Goal: Task Accomplishment & Management: Complete application form

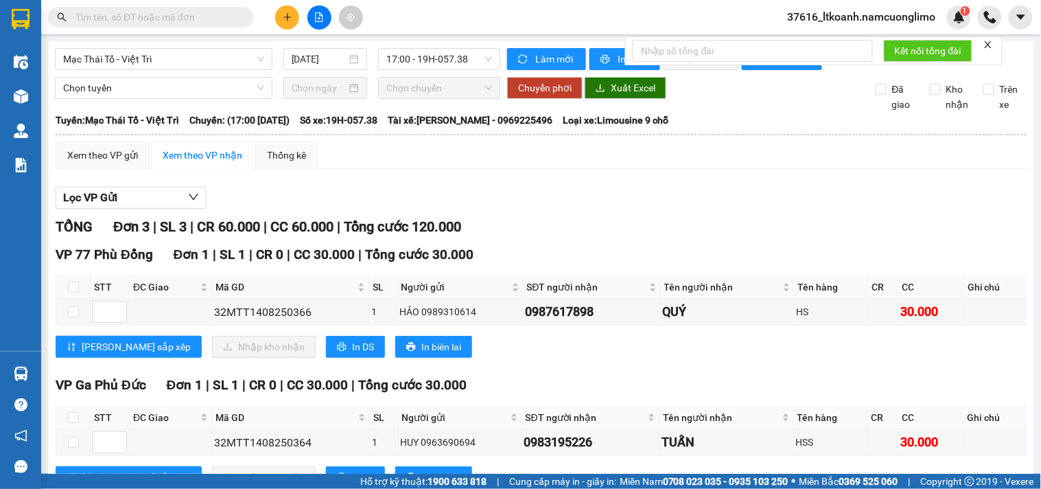
scroll to position [43, 0]
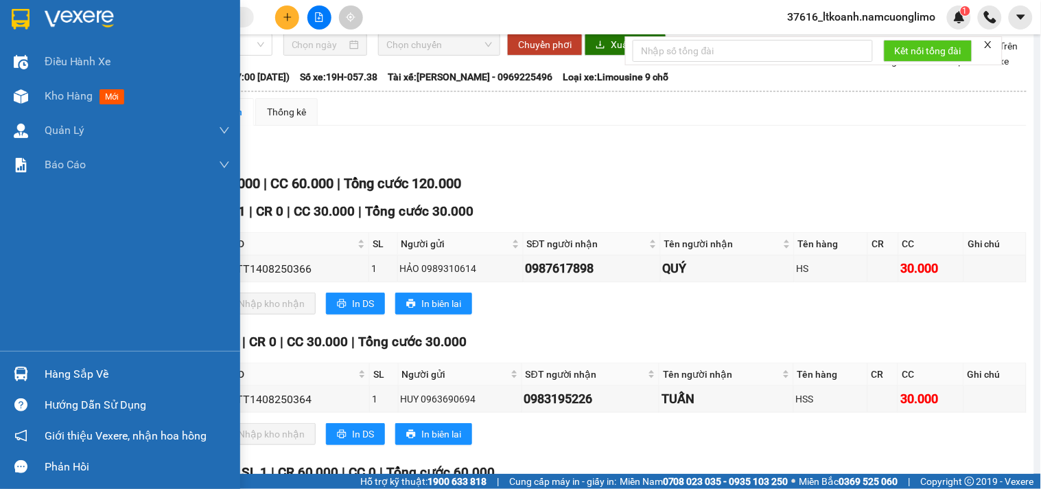
click at [39, 25] on div at bounding box center [120, 22] width 240 height 45
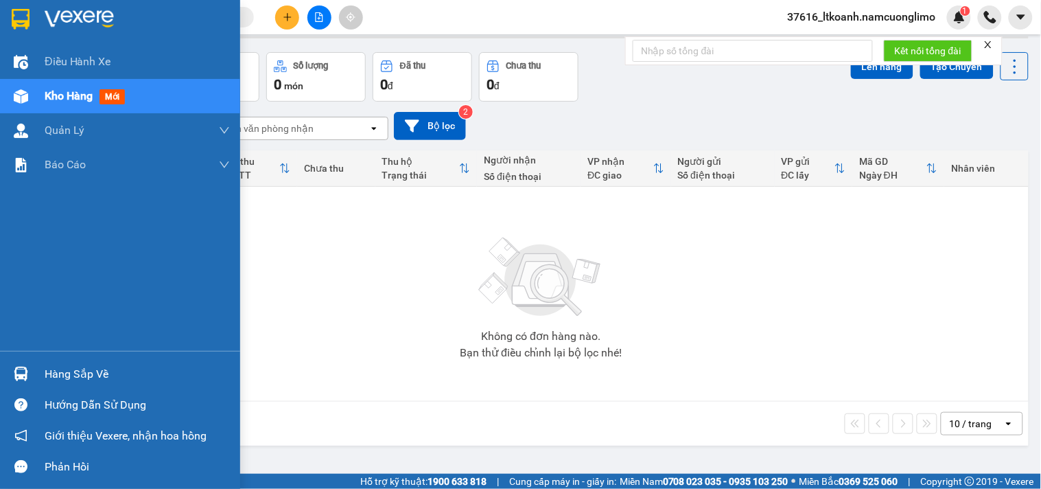
click at [97, 376] on div "Hàng sắp về" at bounding box center [137, 374] width 185 height 21
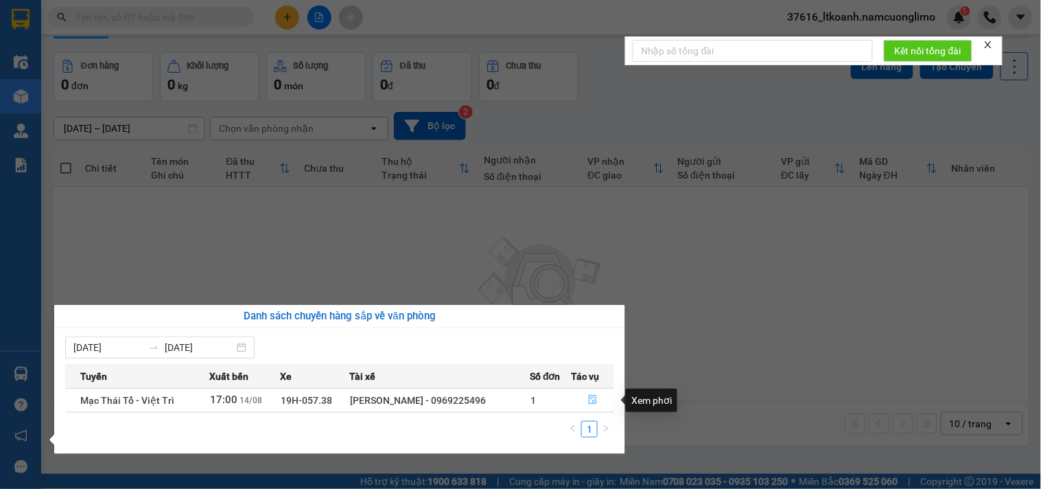
click at [593, 400] on icon "file-done" at bounding box center [593, 400] width 10 height 10
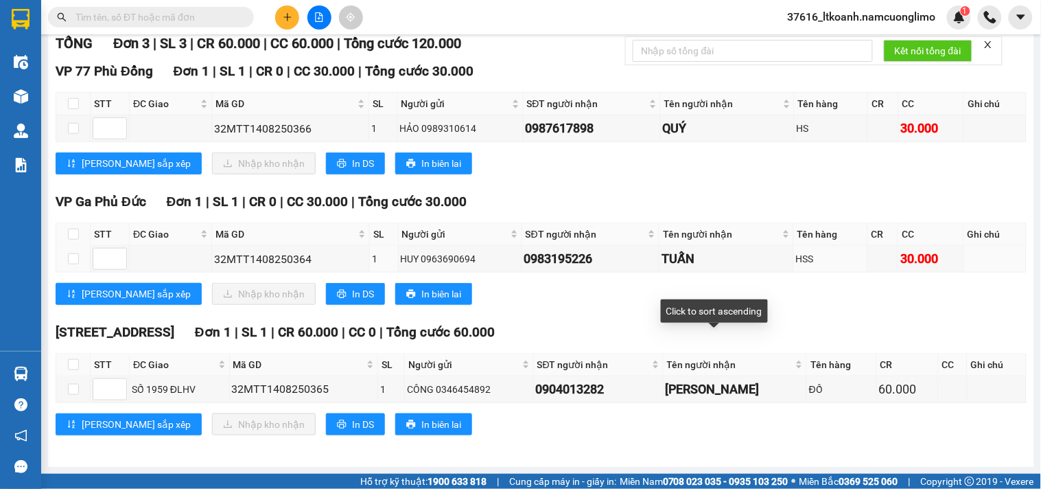
scroll to position [196, 0]
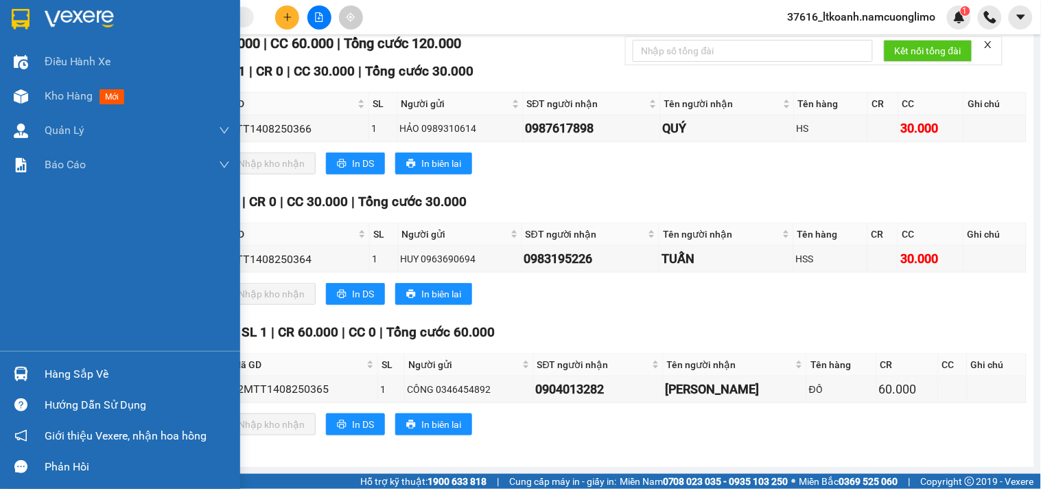
drag, startPoint x: 34, startPoint y: 378, endPoint x: 908, endPoint y: 379, distance: 874.1
click at [46, 378] on div "Hàng sắp về" at bounding box center [120, 373] width 240 height 31
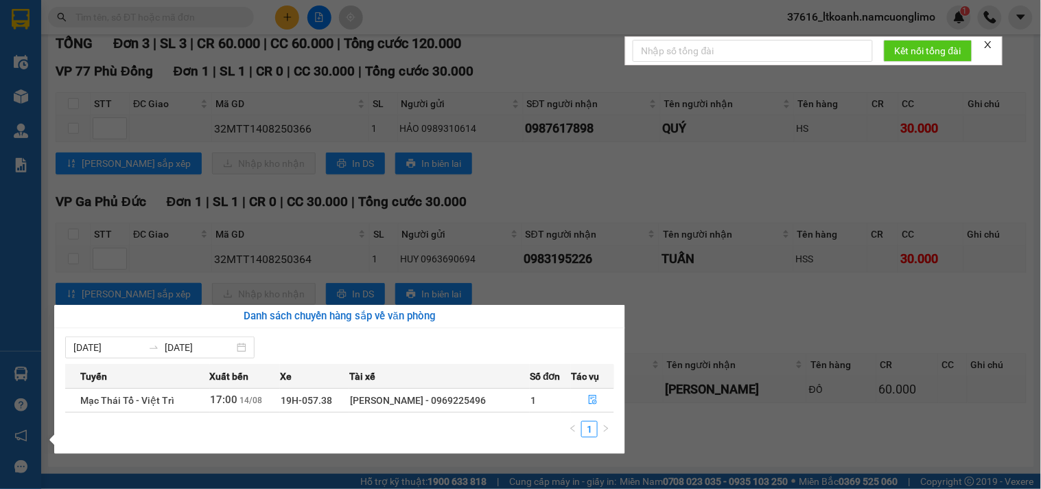
click at [803, 296] on section "Kết quả tìm kiếm ( 32 ) Bộ lọc Mã ĐH Trạng thái Món hàng Tổng cước Chưa cước Ng…" at bounding box center [520, 244] width 1041 height 489
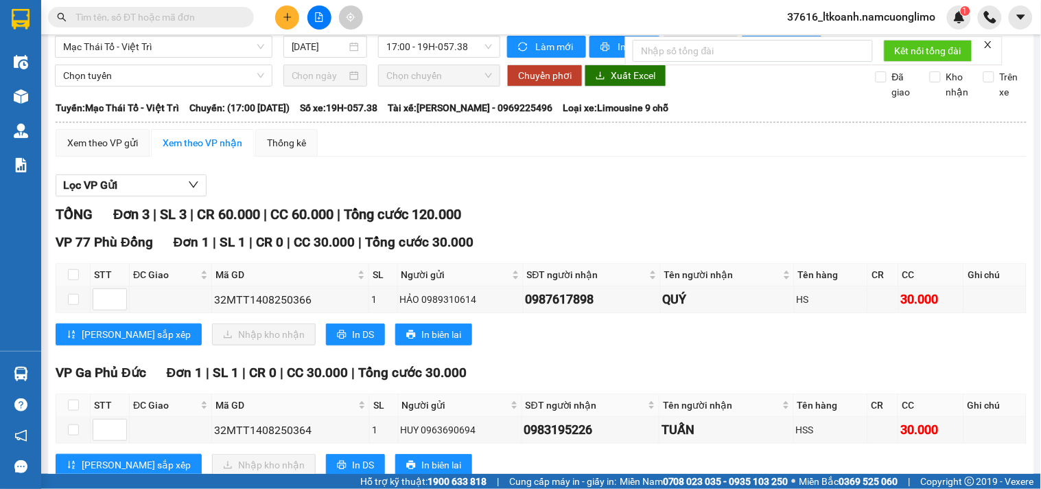
scroll to position [0, 0]
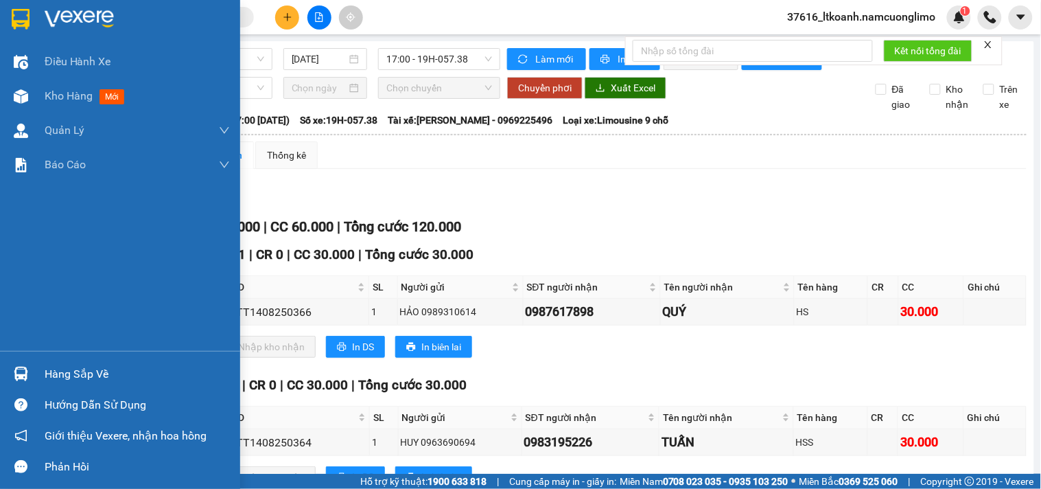
click at [27, 16] on img at bounding box center [21, 19] width 18 height 21
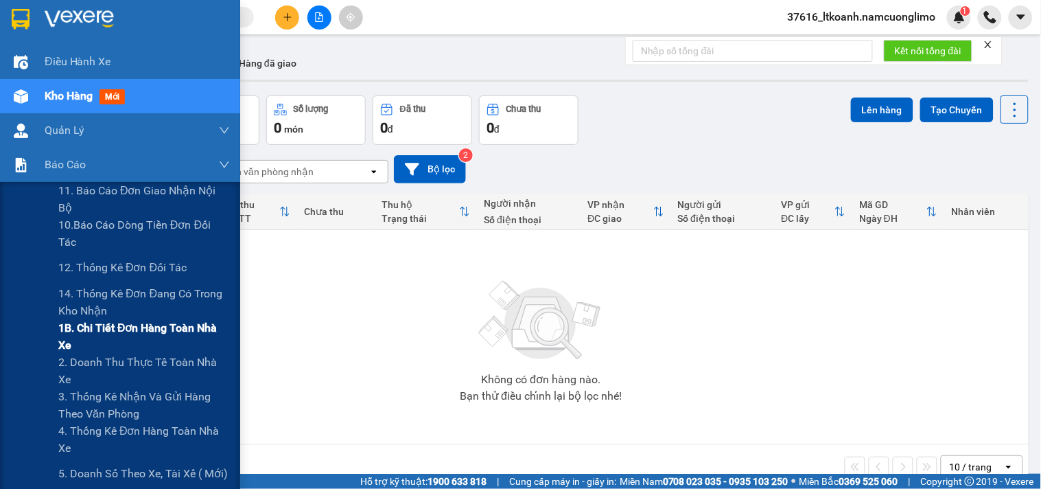
click at [97, 335] on span "1B. Chi tiết đơn hàng toàn nhà xe" at bounding box center [144, 336] width 172 height 34
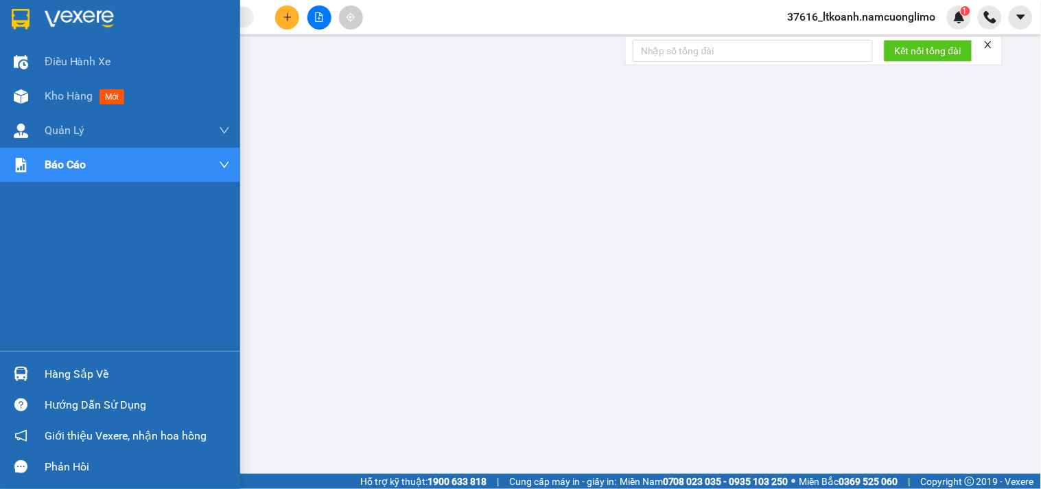
click at [14, 23] on img at bounding box center [21, 19] width 18 height 21
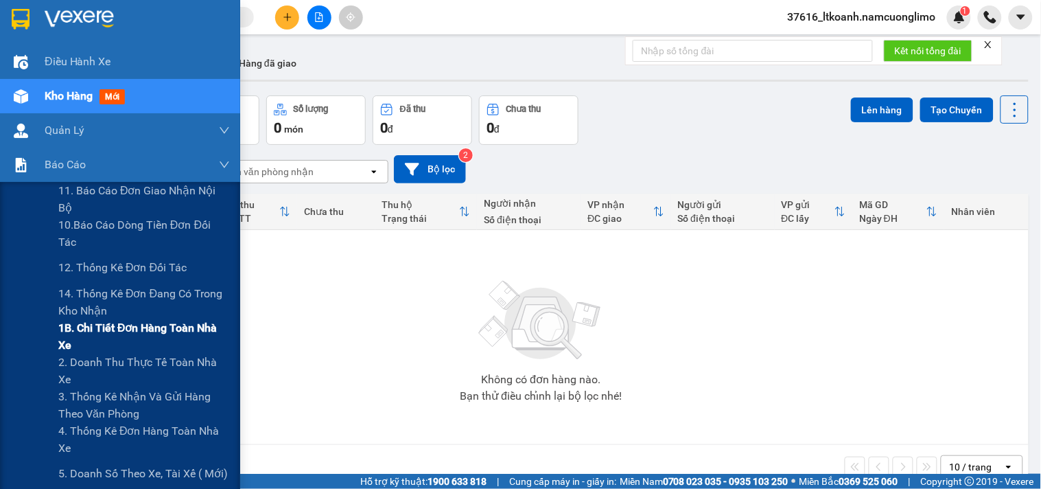
click at [95, 332] on span "1B. Chi tiết đơn hàng toàn nhà xe" at bounding box center [144, 336] width 172 height 34
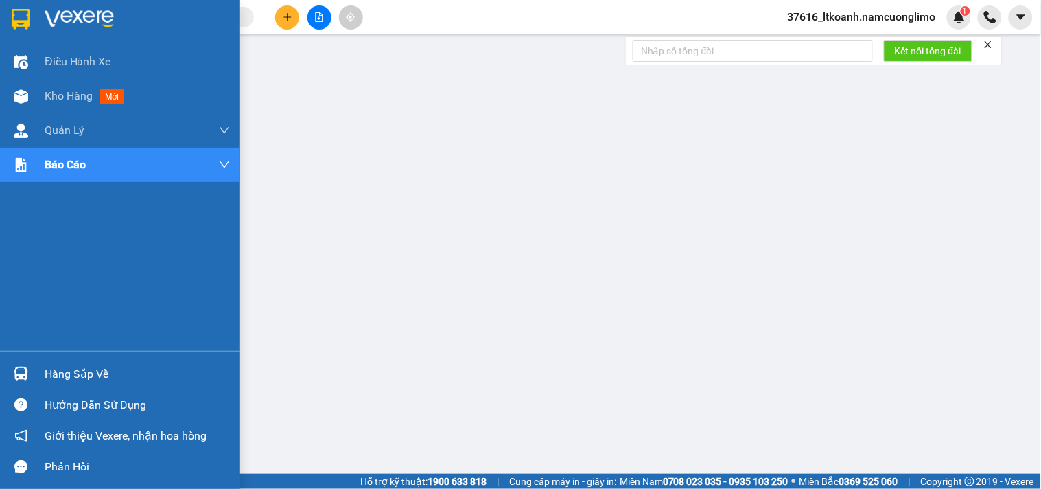
drag, startPoint x: 30, startPoint y: 377, endPoint x: 252, endPoint y: 377, distance: 222.3
click at [69, 377] on div "Hàng sắp về" at bounding box center [120, 373] width 240 height 31
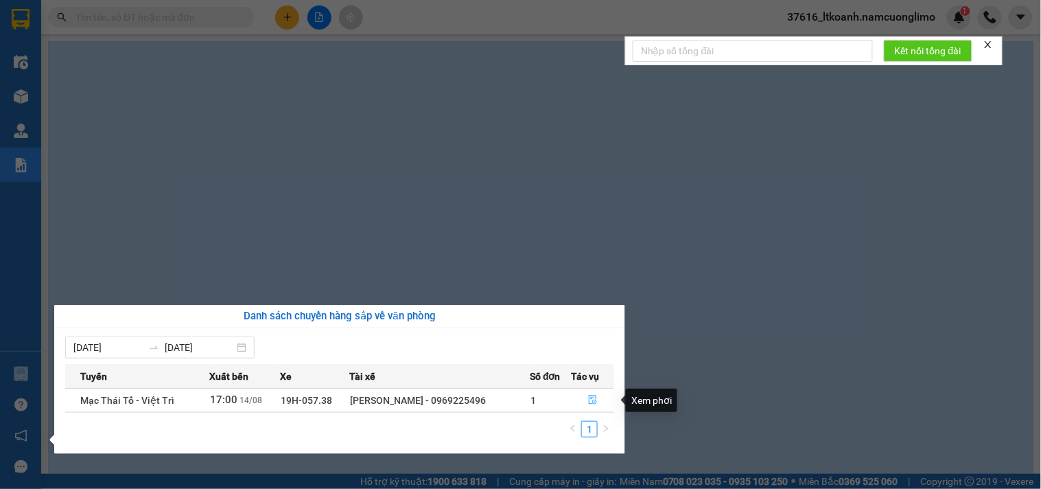
click at [594, 399] on icon "file-done" at bounding box center [593, 400] width 10 height 10
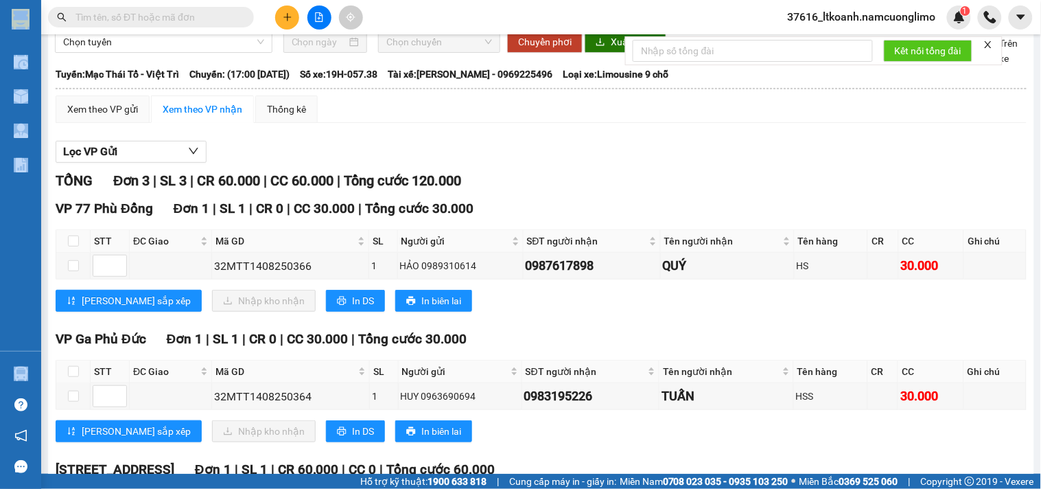
scroll to position [43, 0]
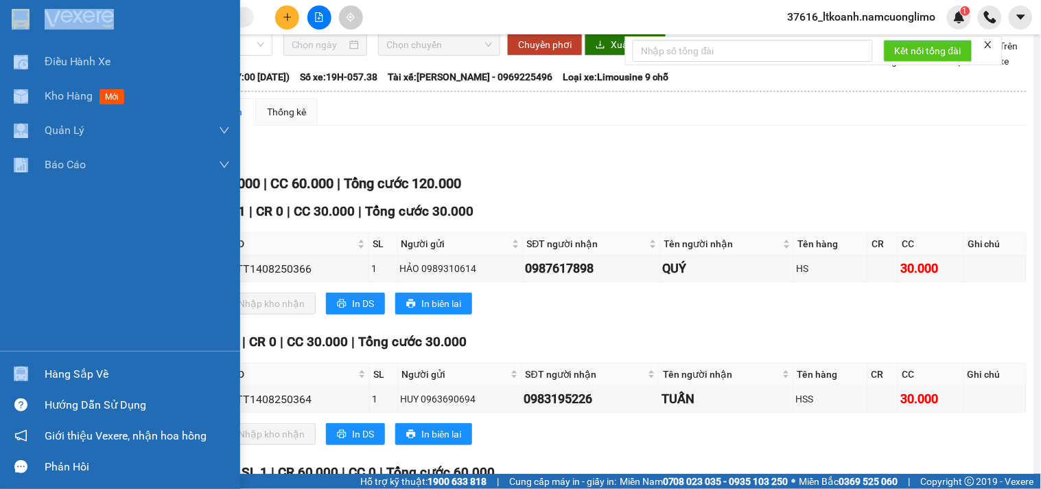
click at [23, 14] on img at bounding box center [21, 19] width 18 height 21
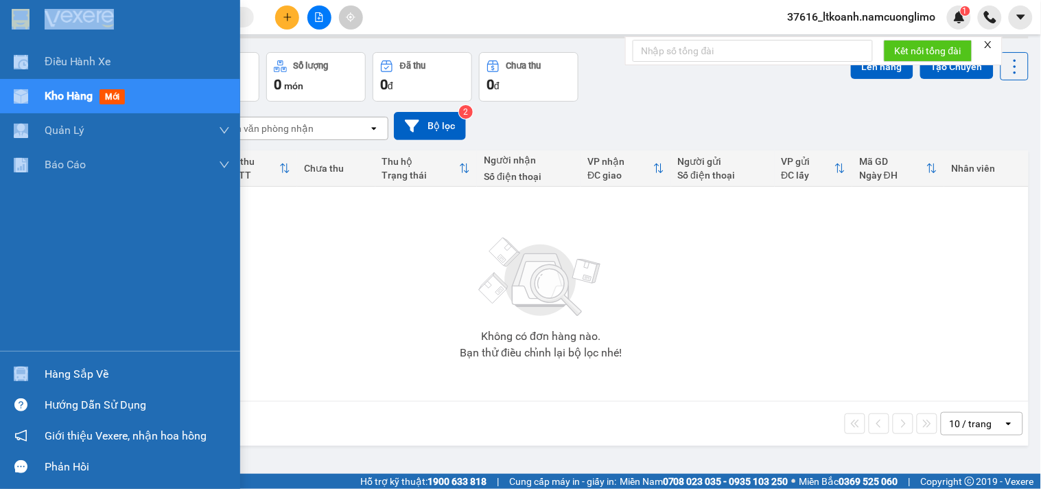
click at [21, 381] on div at bounding box center [21, 374] width 24 height 24
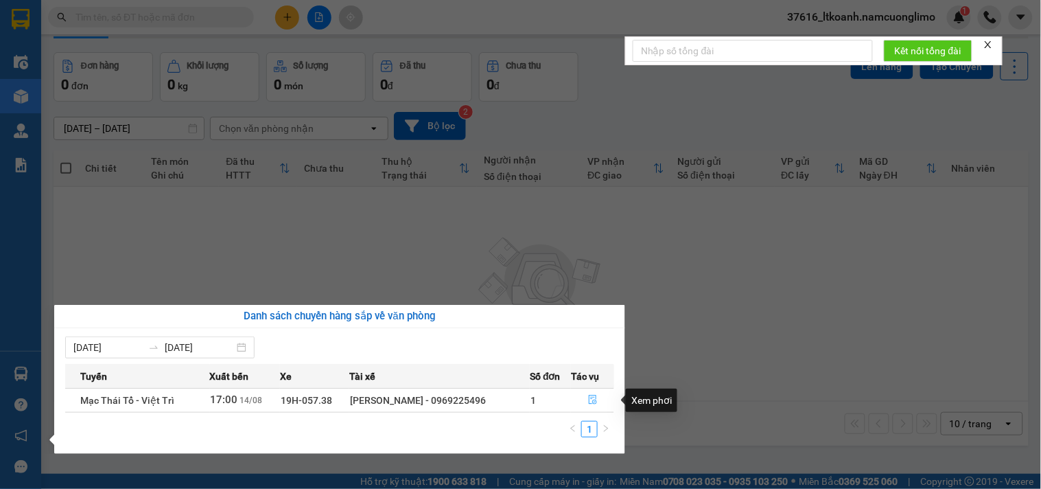
click at [596, 398] on icon "file-done" at bounding box center [593, 400] width 10 height 10
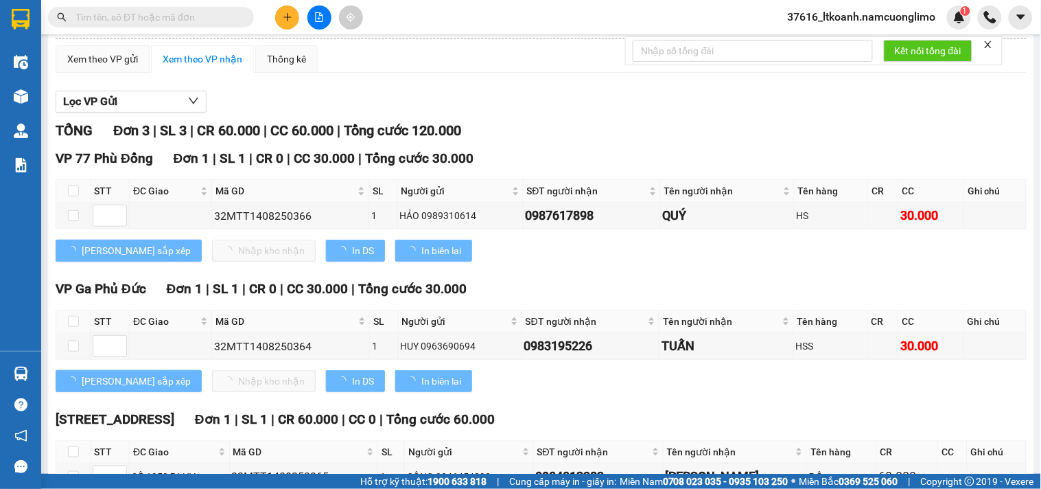
scroll to position [196, 0]
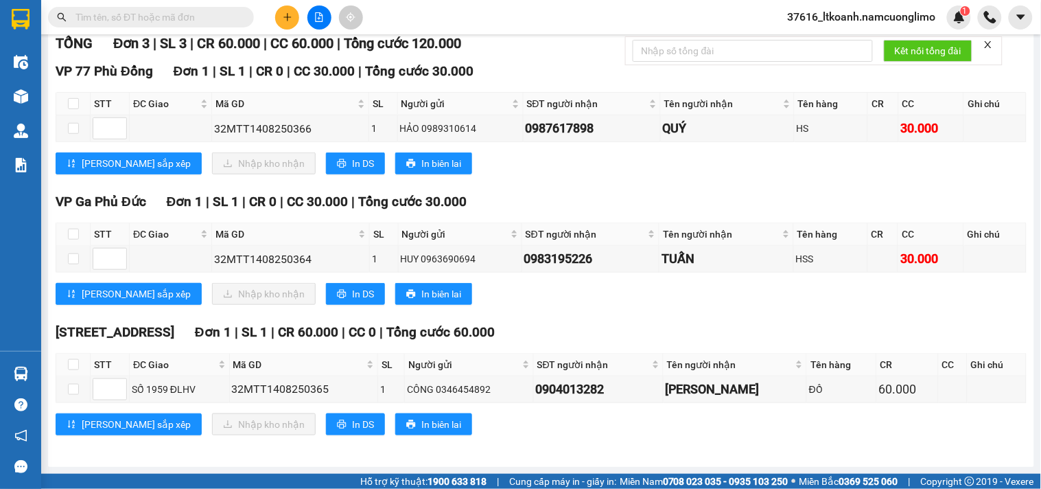
click at [220, 19] on input "text" at bounding box center [156, 17] width 162 height 15
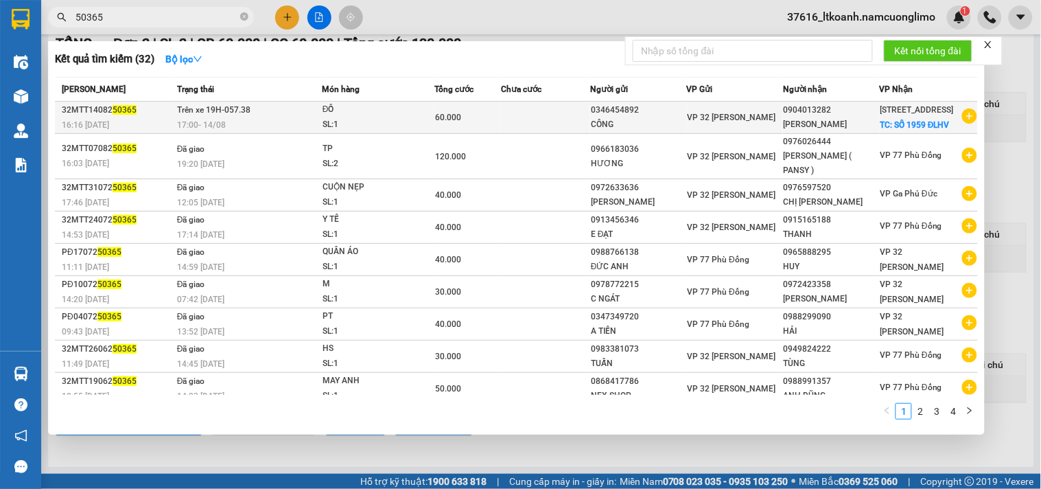
type input "50365"
click at [292, 112] on td "Trên xe 19H-057.38 17:00 [DATE]" at bounding box center [248, 118] width 148 height 32
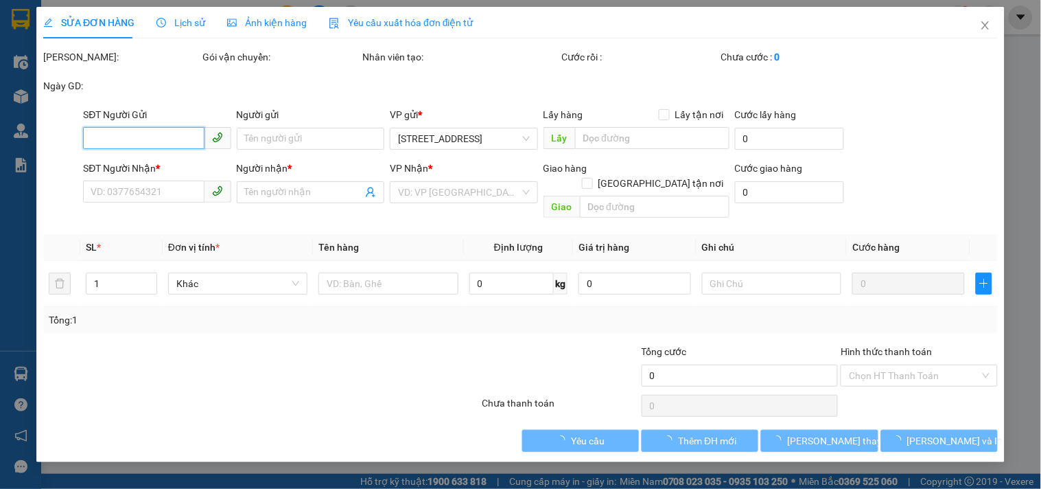
type input "0346454892"
type input "CÔNG"
type input "0904013282"
type input "[PERSON_NAME]"
checkbox input "true"
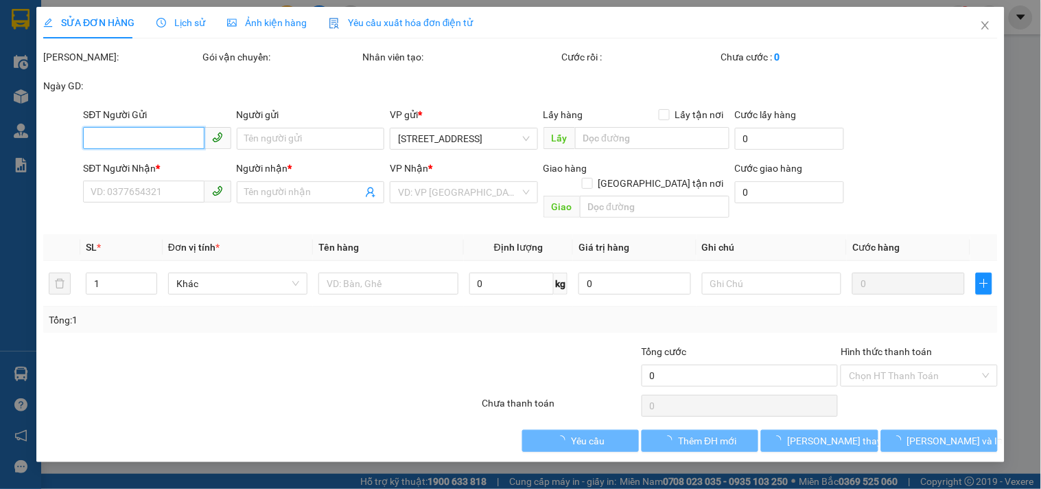
type input "SỐ 1959 ĐLHV"
type input "60.000"
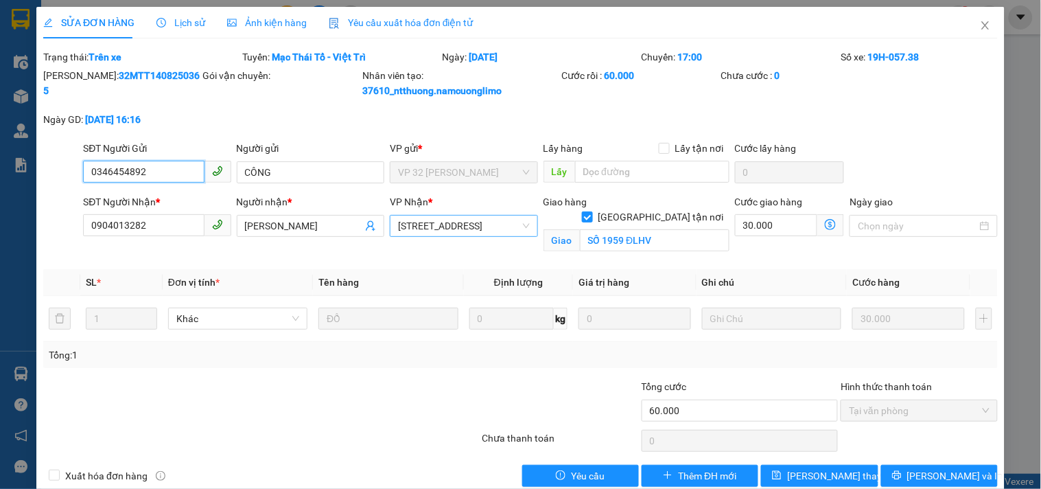
click at [501, 225] on span "[STREET_ADDRESS]" at bounding box center [463, 225] width 131 height 21
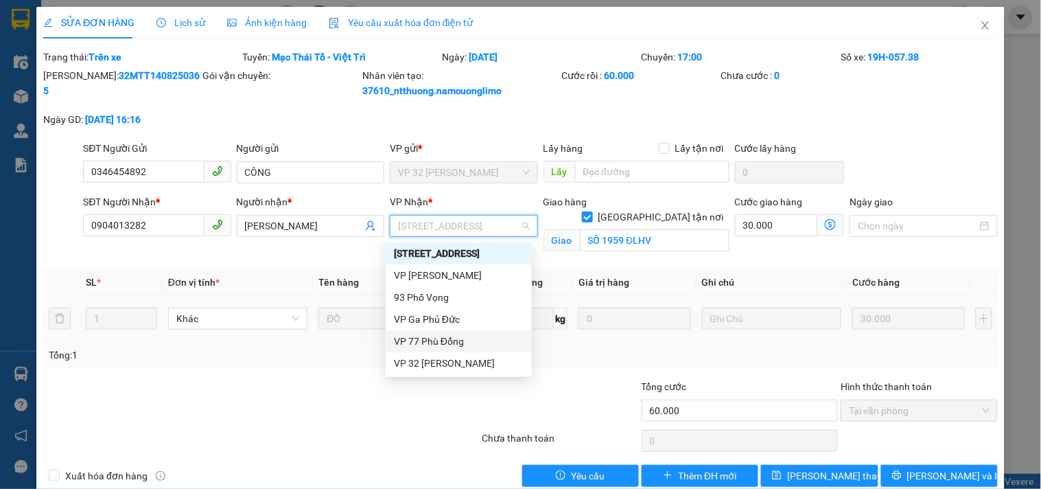
click at [427, 335] on div "VP 77 Phù Đổng" at bounding box center [459, 340] width 130 height 15
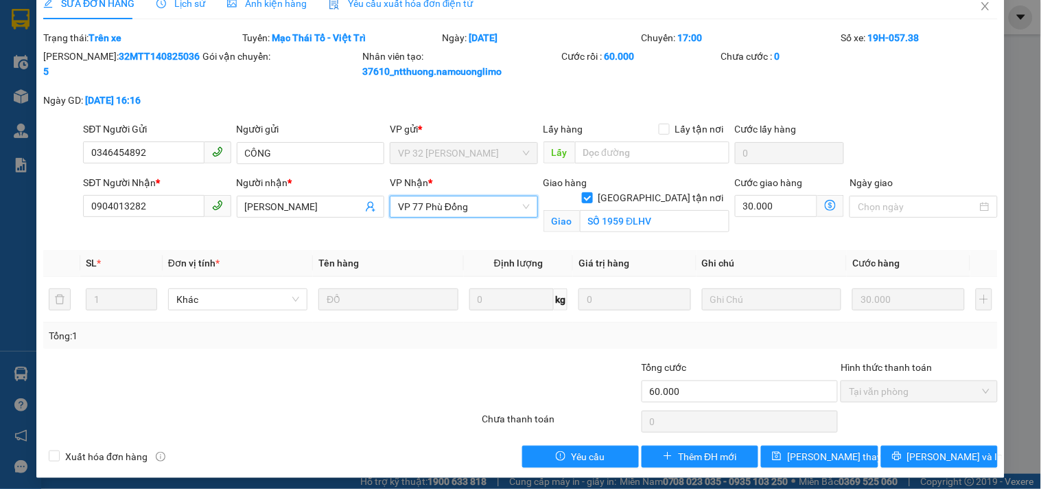
scroll to position [24, 0]
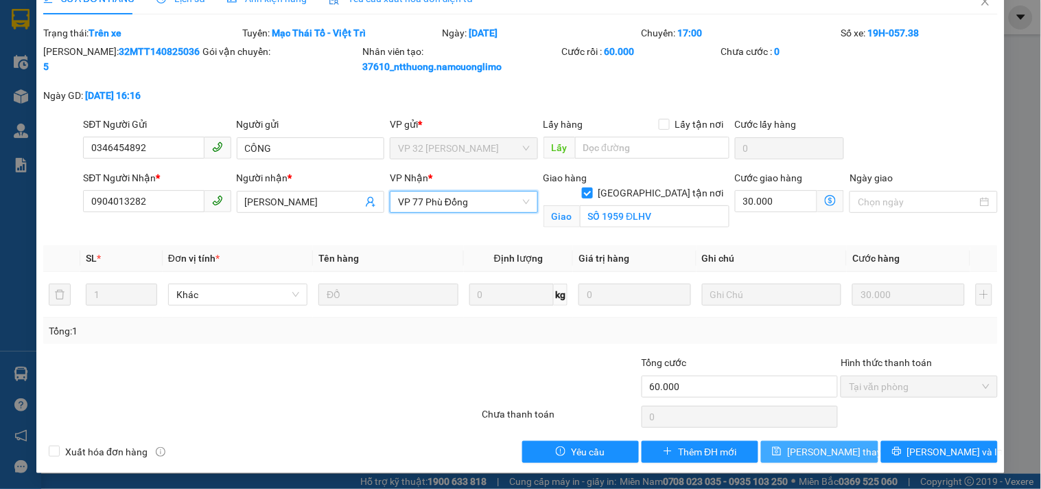
click at [830, 451] on span "[PERSON_NAME] thay đổi" at bounding box center [842, 451] width 110 height 15
click at [833, 451] on span "[PERSON_NAME] thay đổi" at bounding box center [842, 451] width 110 height 15
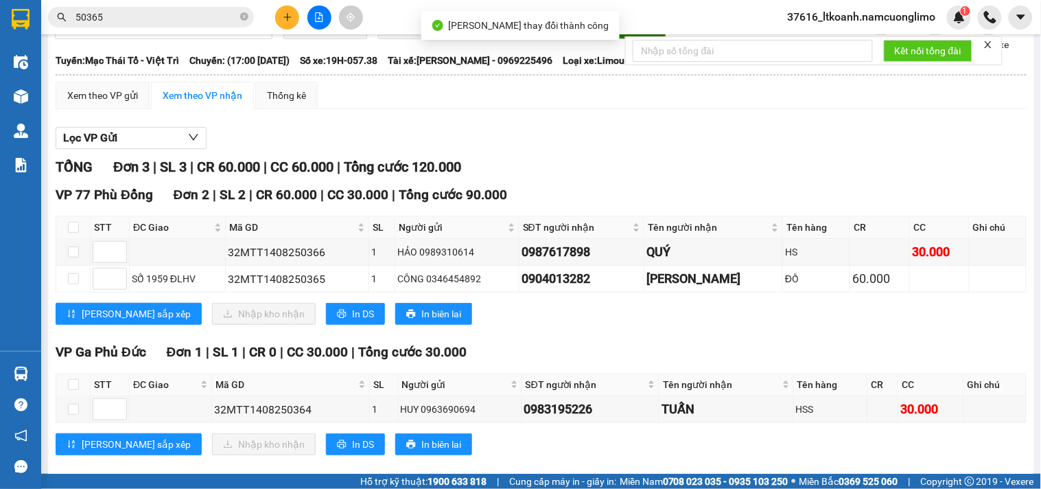
scroll to position [92, 0]
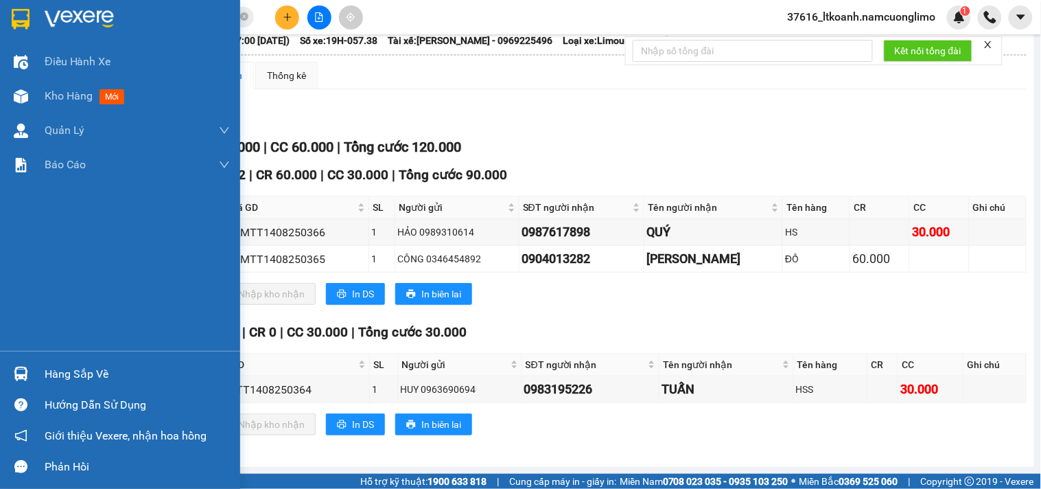
drag, startPoint x: 25, startPoint y: 379, endPoint x: 35, endPoint y: 377, distance: 10.5
click at [25, 379] on img at bounding box center [21, 373] width 14 height 14
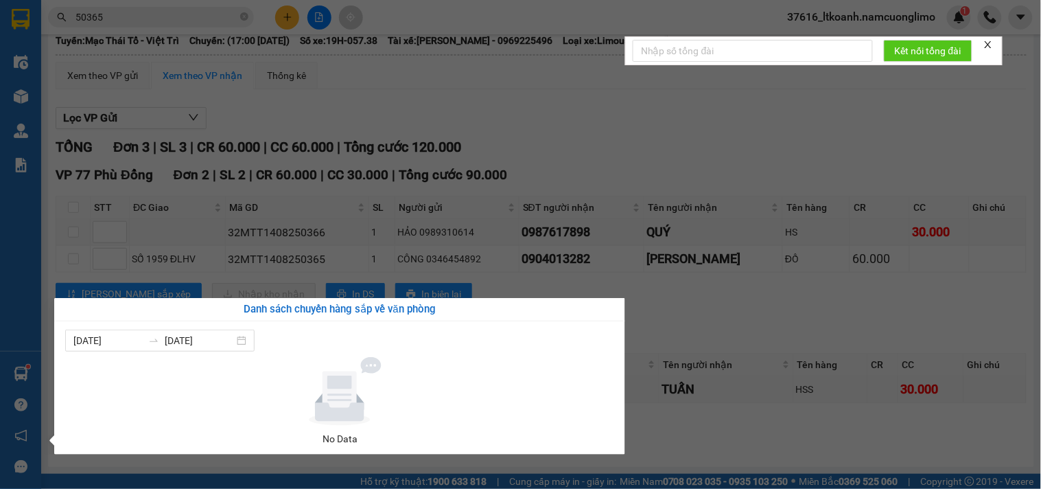
click at [757, 323] on section "Kết quả tìm kiếm ( 32 ) Bộ lọc Mã ĐH Trạng thái Món hàng Tổng cước Chưa cước Ng…" at bounding box center [520, 244] width 1041 height 489
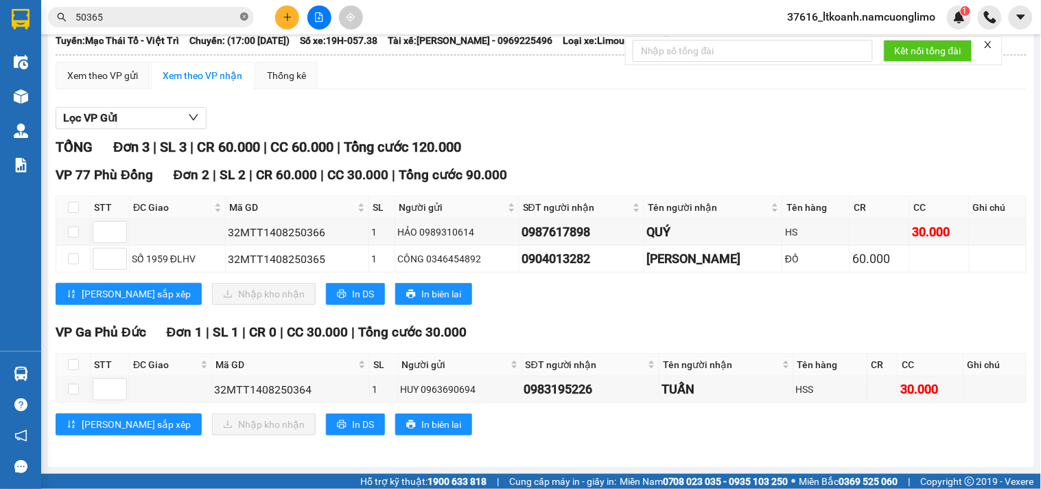
click at [245, 14] on icon "close-circle" at bounding box center [244, 16] width 8 height 8
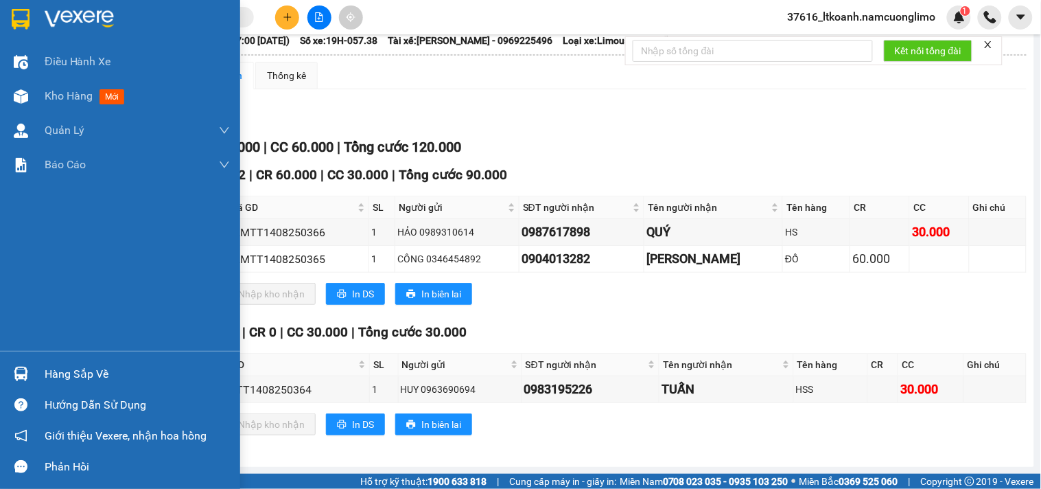
click at [19, 12] on img at bounding box center [21, 19] width 18 height 21
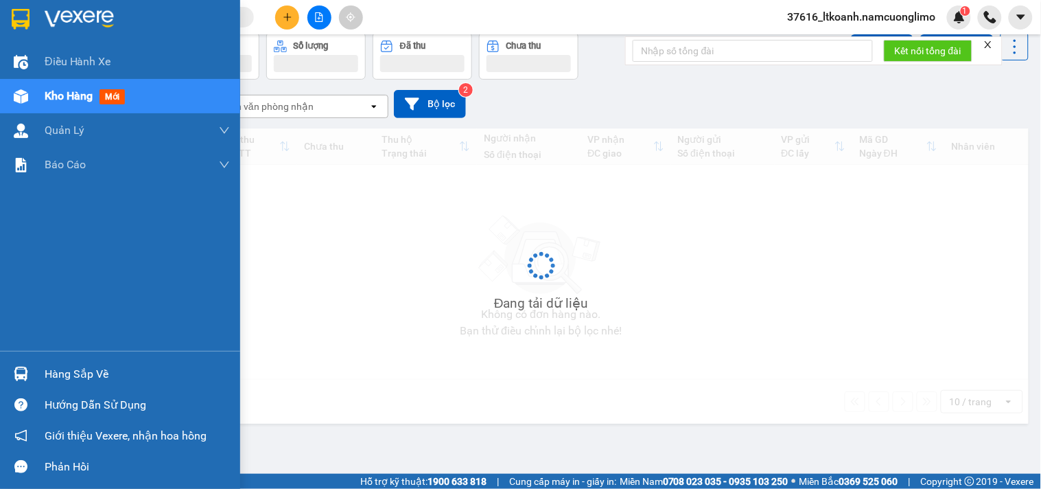
scroll to position [63, 0]
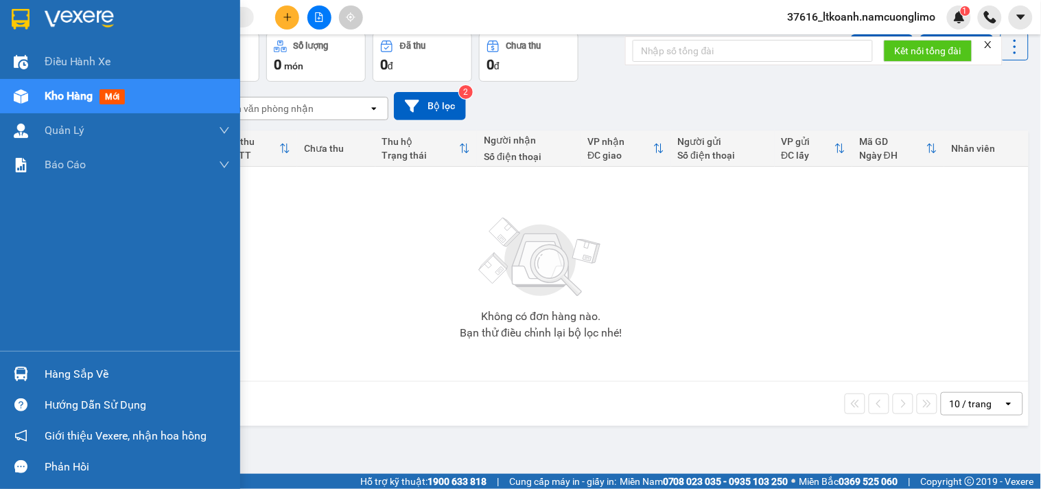
click at [107, 378] on div "Hàng sắp về" at bounding box center [137, 374] width 185 height 21
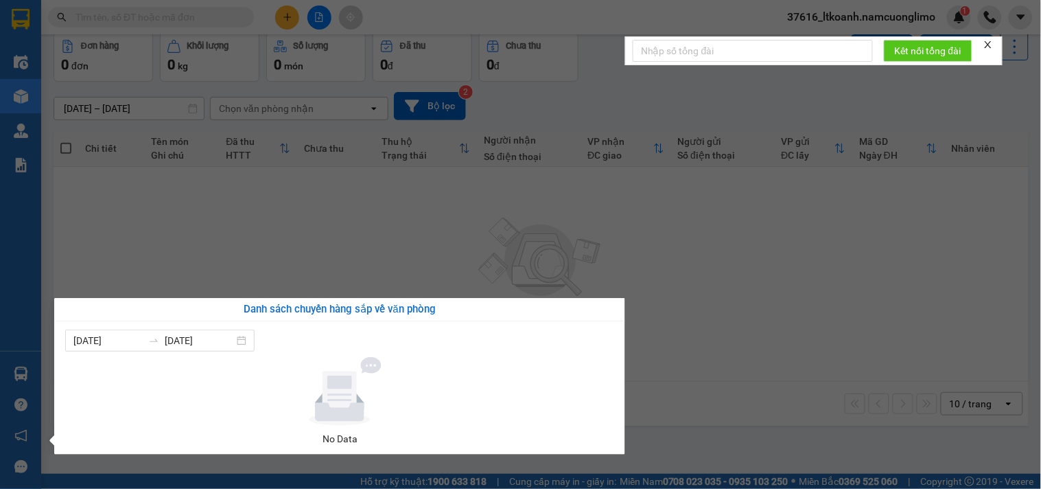
click at [227, 248] on section "Kết quả tìm kiếm ( 32 ) Bộ lọc Mã ĐH Trạng thái Món hàng Tổng cước Chưa cước Ng…" at bounding box center [520, 244] width 1041 height 489
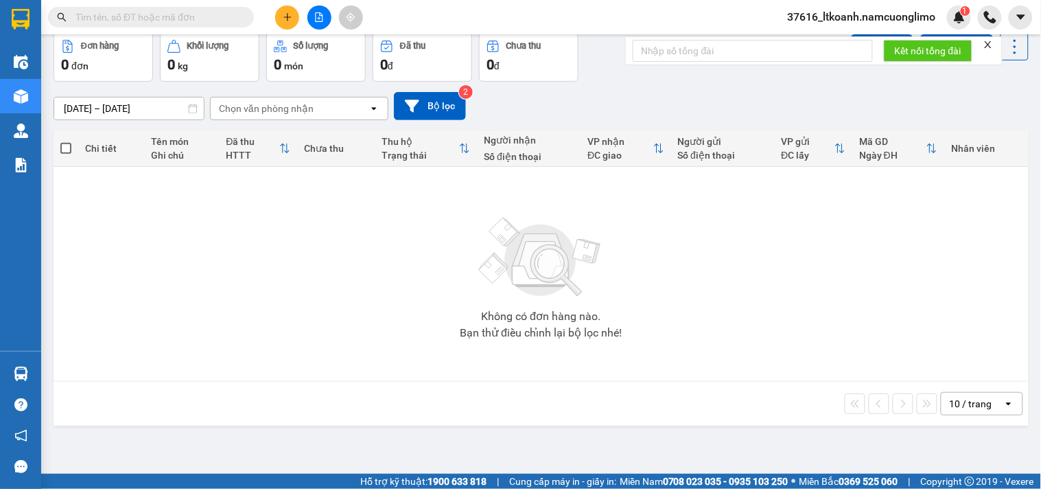
scroll to position [0, 0]
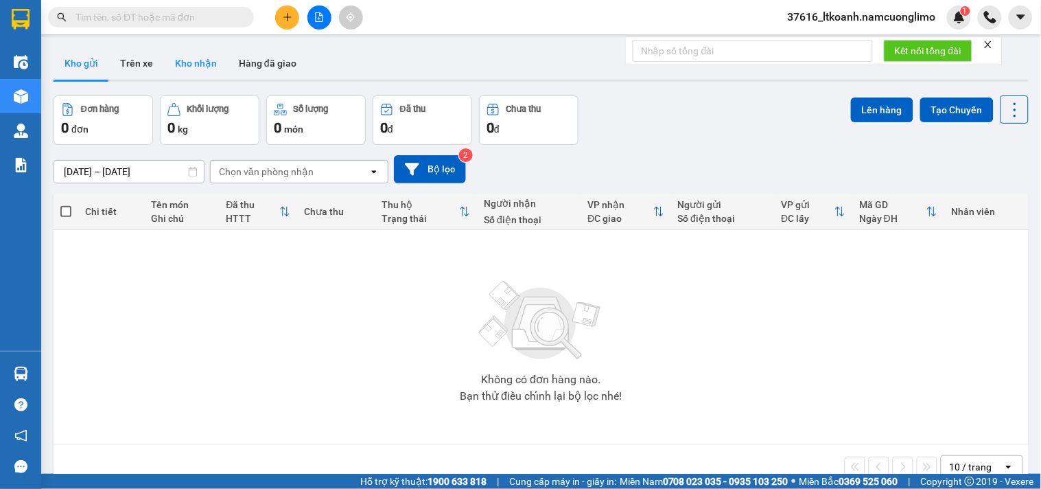
click at [202, 58] on button "Kho nhận" at bounding box center [196, 63] width 64 height 33
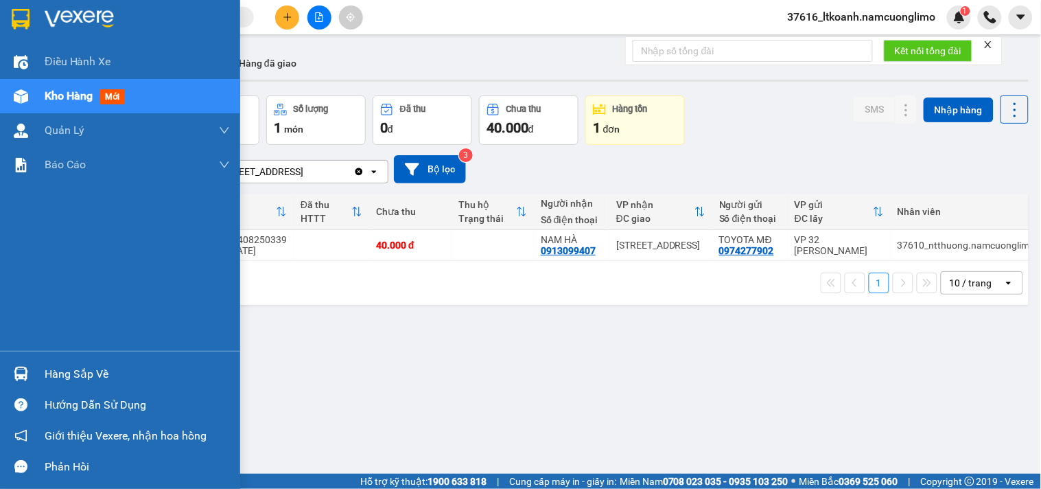
drag, startPoint x: 36, startPoint y: 373, endPoint x: 480, endPoint y: 345, distance: 445.5
click at [43, 373] on div "Hàng sắp về" at bounding box center [120, 373] width 240 height 31
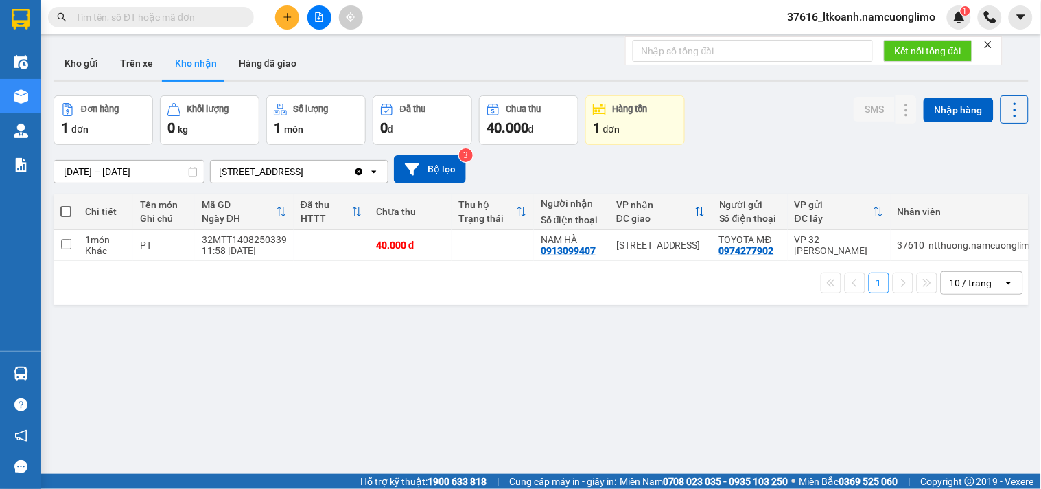
drag, startPoint x: 744, startPoint y: 378, endPoint x: 716, endPoint y: 366, distance: 30.7
click at [743, 379] on section "Kết quả tìm kiếm ( 32 ) Bộ lọc Mã ĐH Trạng thái Món hàng Tổng cước Chưa cước Ng…" at bounding box center [520, 244] width 1041 height 489
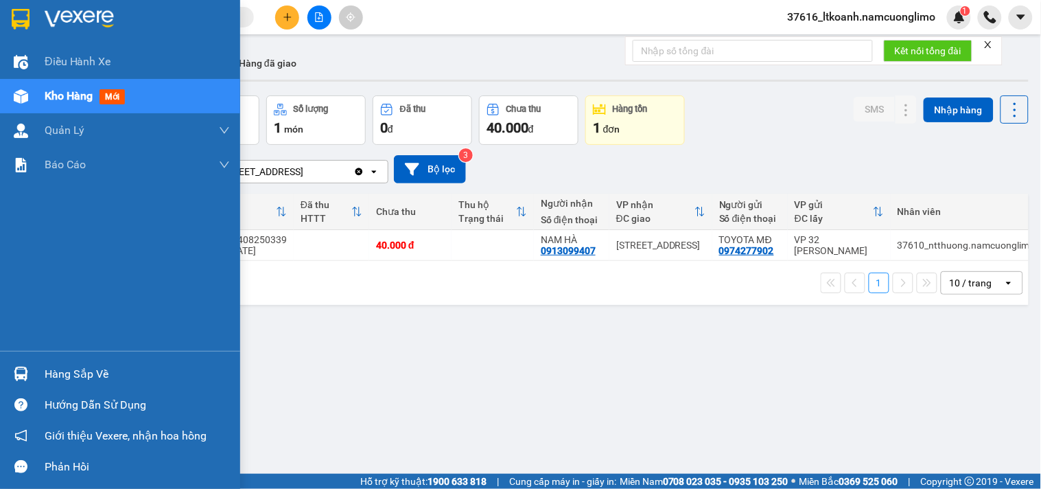
click at [30, 372] on div at bounding box center [21, 374] width 24 height 24
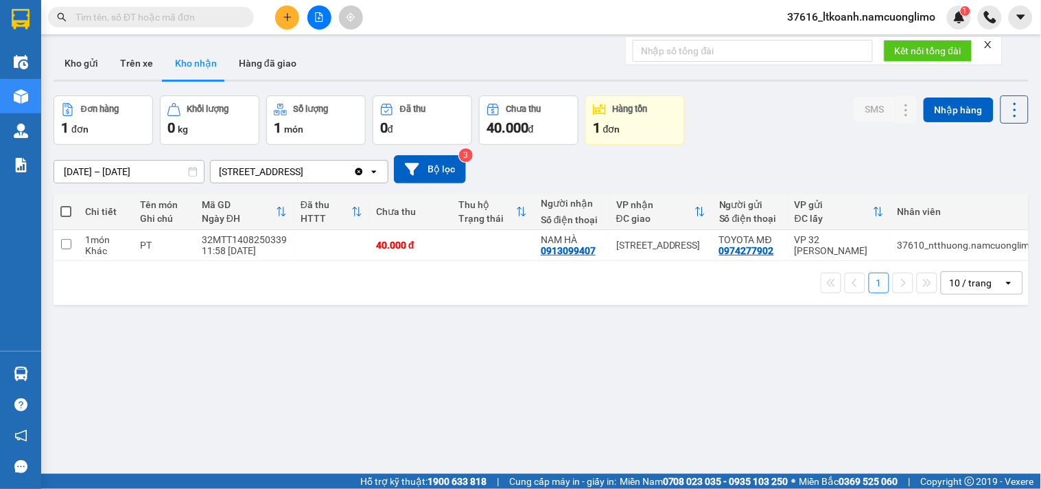
drag, startPoint x: 721, startPoint y: 379, endPoint x: 183, endPoint y: 156, distance: 582.0
click at [718, 375] on section "Kết quả tìm kiếm ( 32 ) Bộ lọc Mã ĐH Trạng thái Món hàng Tổng cước Chưa cước Ng…" at bounding box center [520, 244] width 1041 height 489
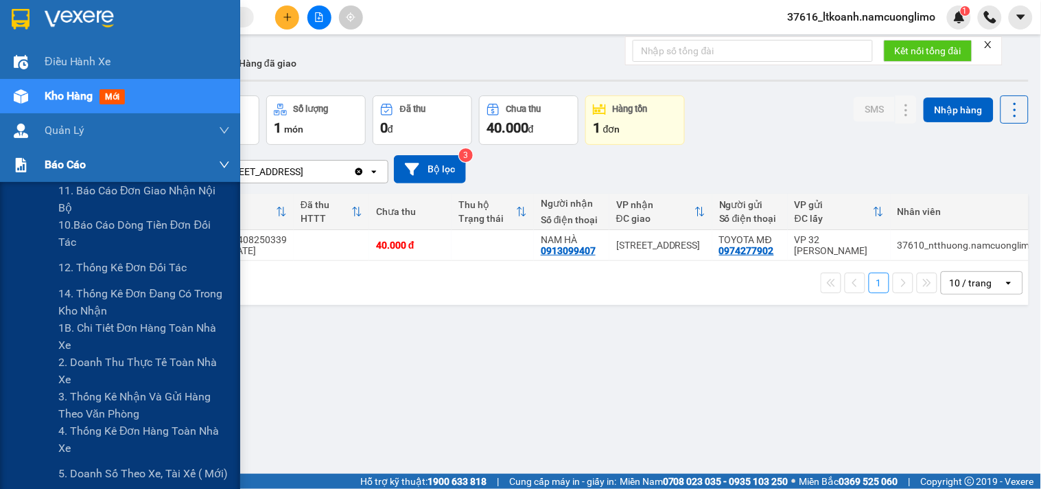
click at [32, 166] on div "Báo cáo" at bounding box center [120, 165] width 240 height 34
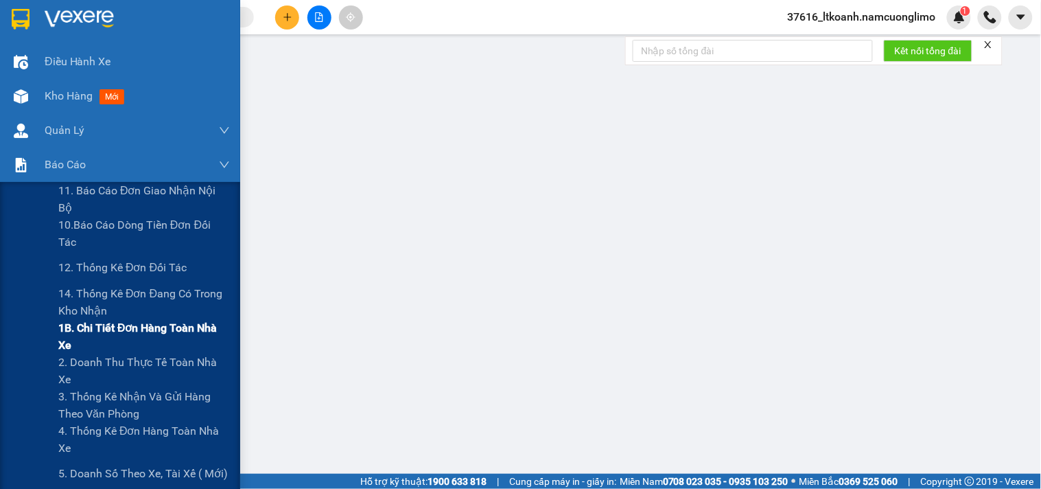
click at [124, 335] on span "1B. Chi tiết đơn hàng toàn nhà xe" at bounding box center [144, 336] width 172 height 34
